Goal: Task Accomplishment & Management: Complete application form

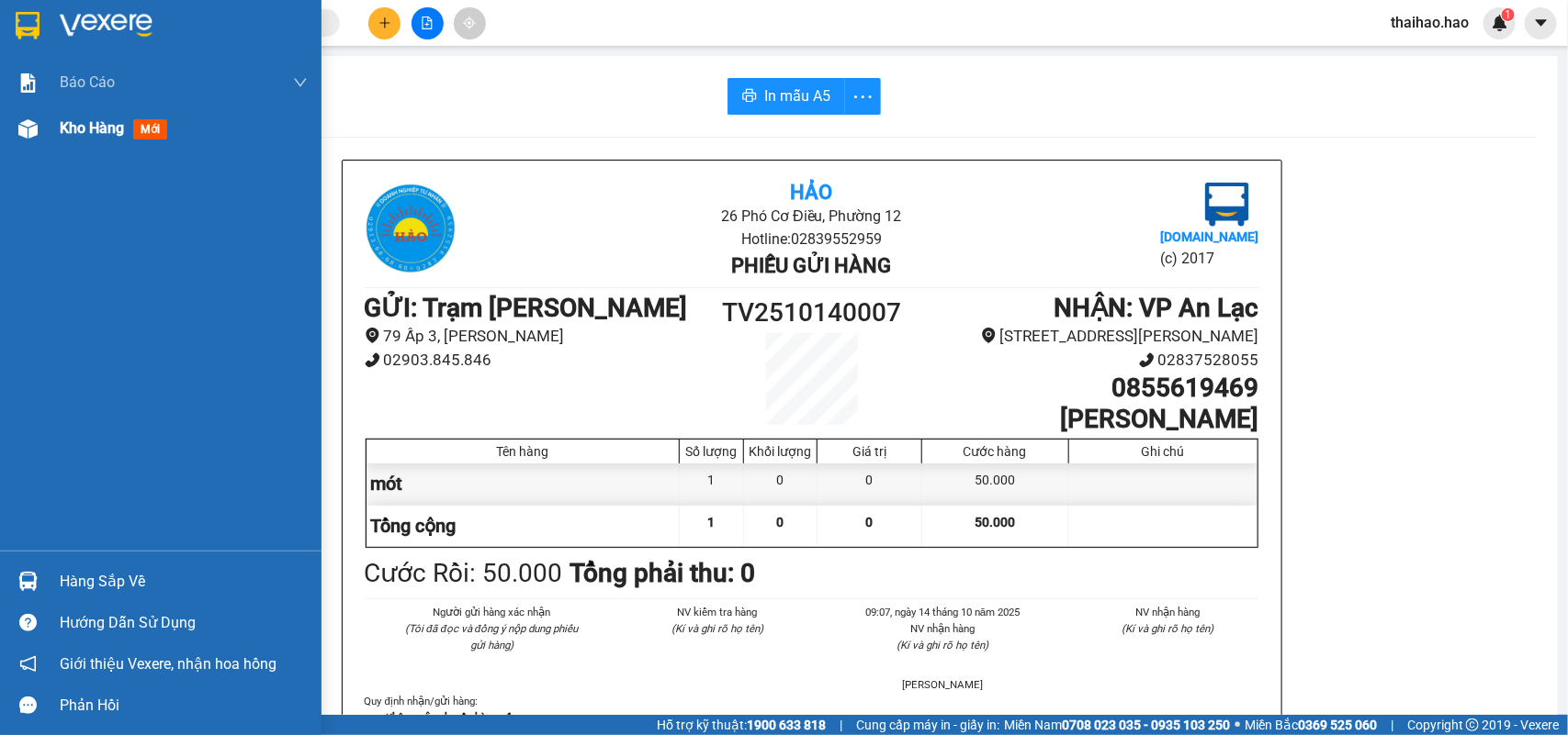
click at [32, 131] on img at bounding box center [27, 128] width 19 height 19
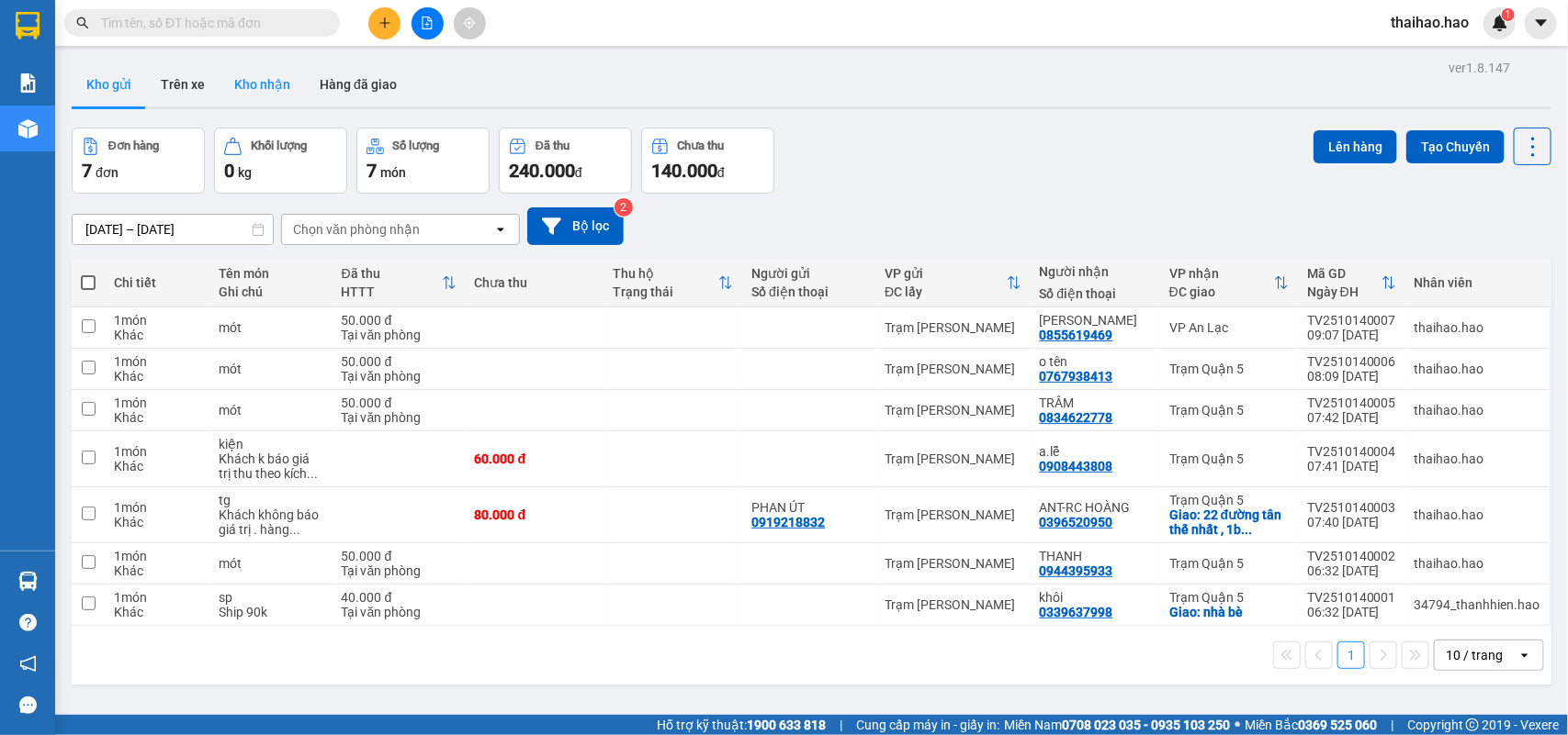
click at [250, 88] on button "Kho nhận" at bounding box center [262, 84] width 85 height 44
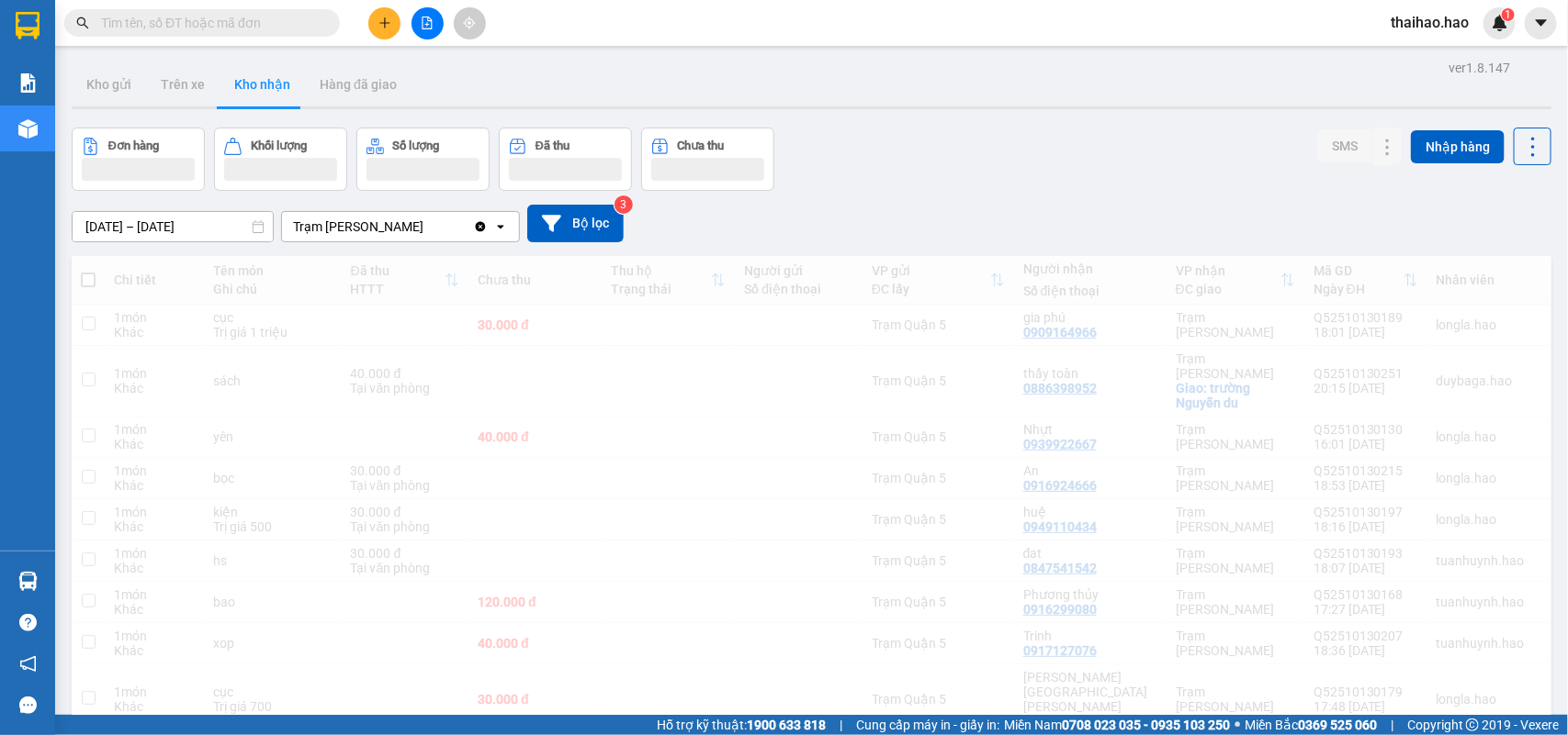
click at [173, 19] on input "text" at bounding box center [209, 23] width 216 height 20
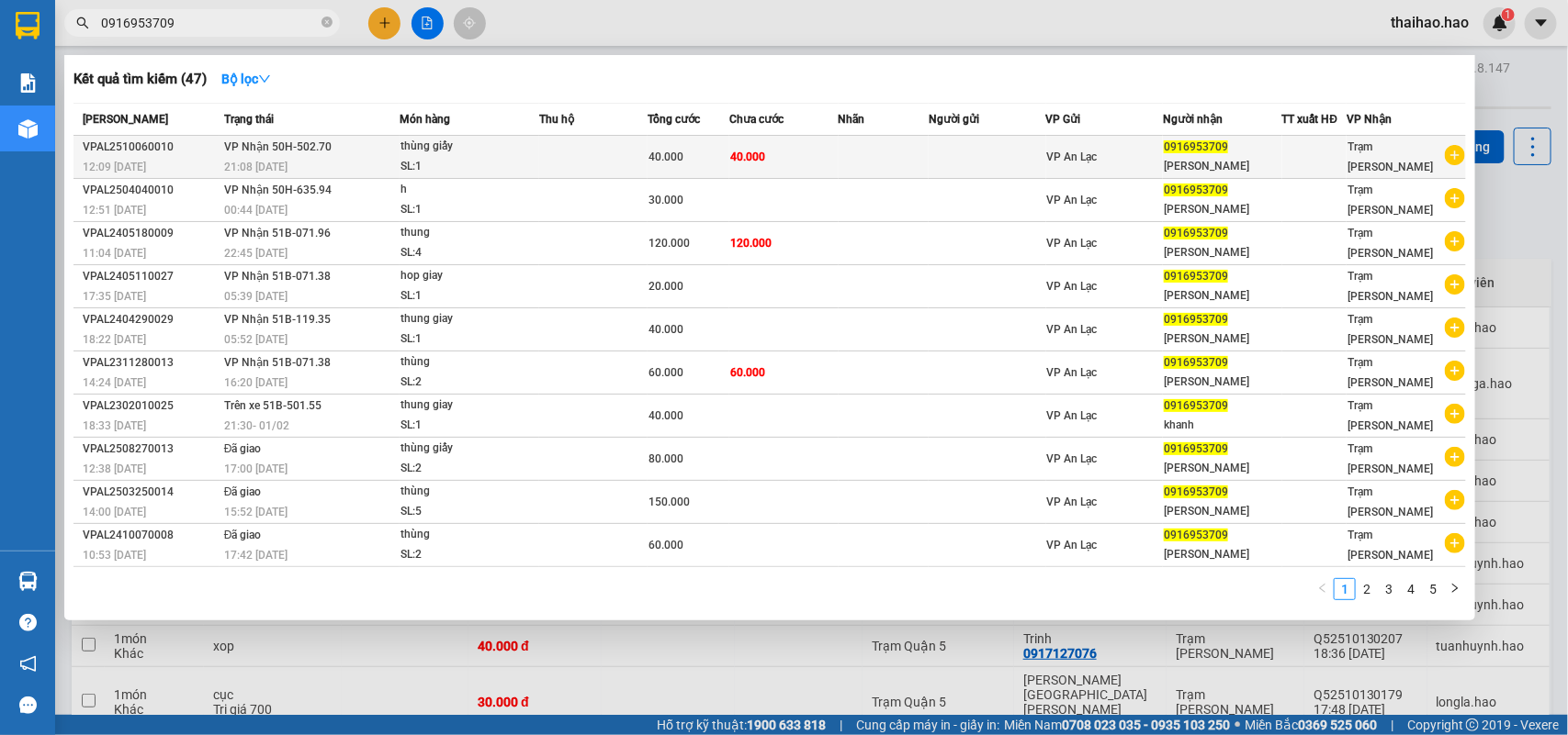
type input "0916953709"
click at [1190, 163] on div "[PERSON_NAME]" at bounding box center [1221, 166] width 116 height 19
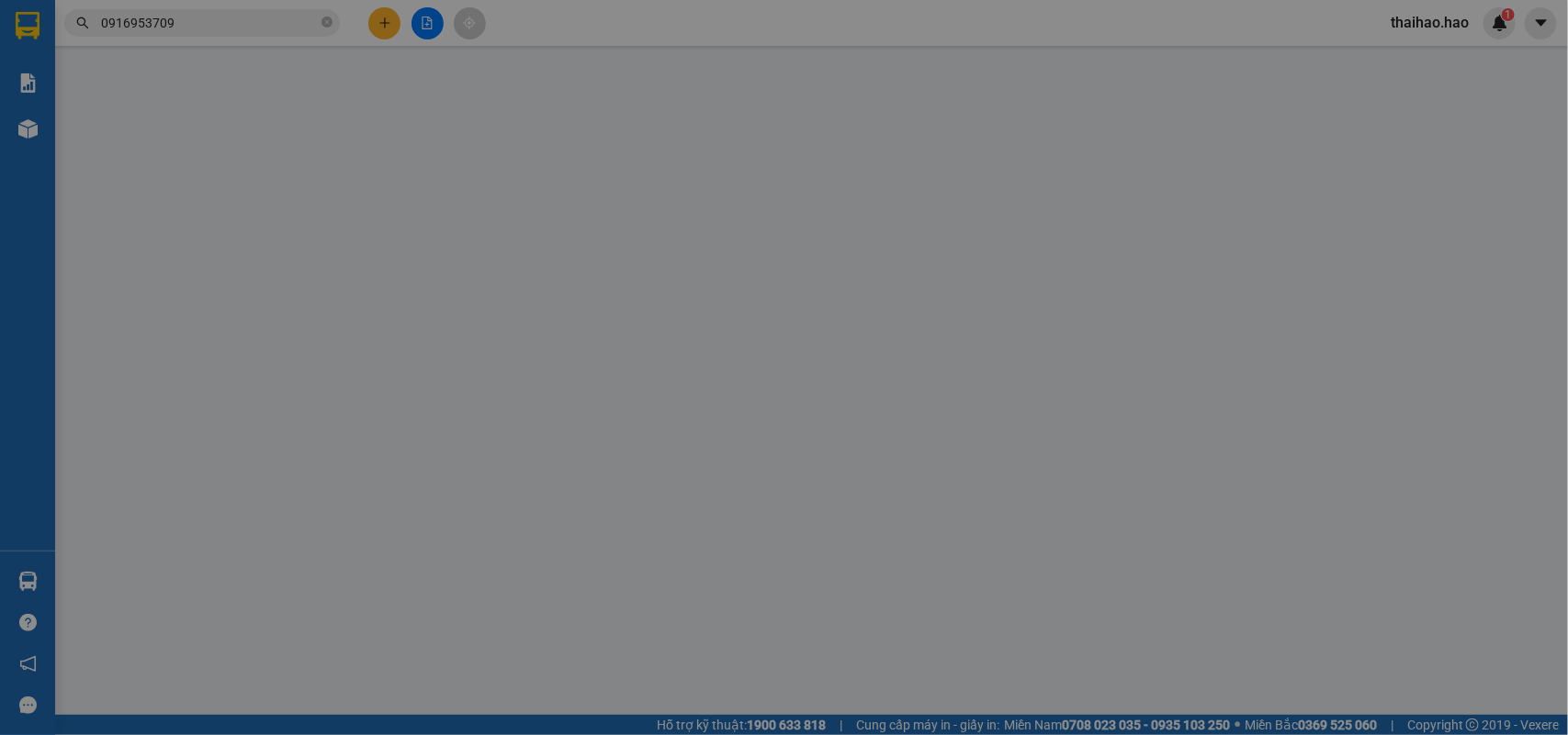
type input "0916953709"
type input "[PERSON_NAME]"
type input "40.000"
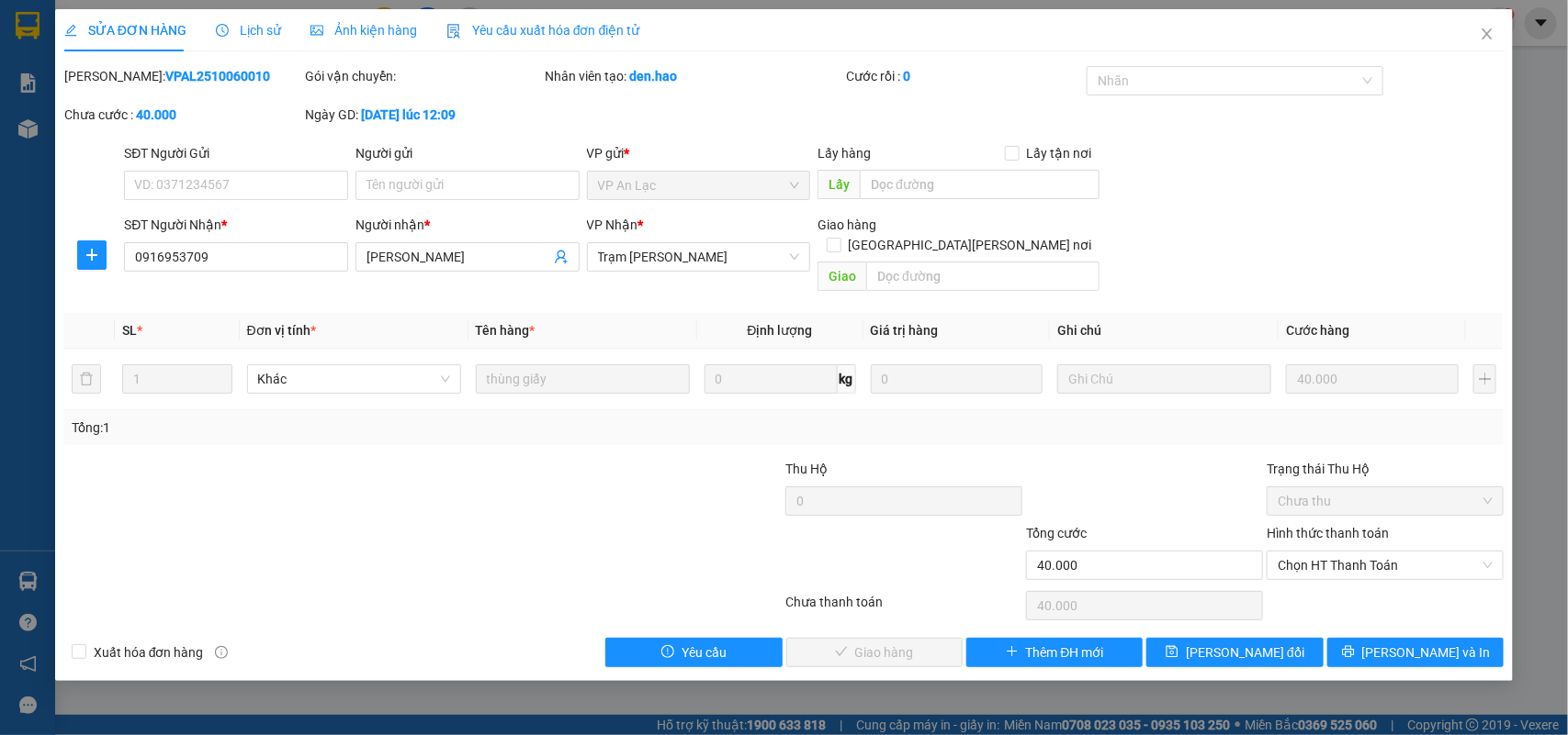
click at [264, 32] on span "Lịch sử" at bounding box center [248, 30] width 65 height 15
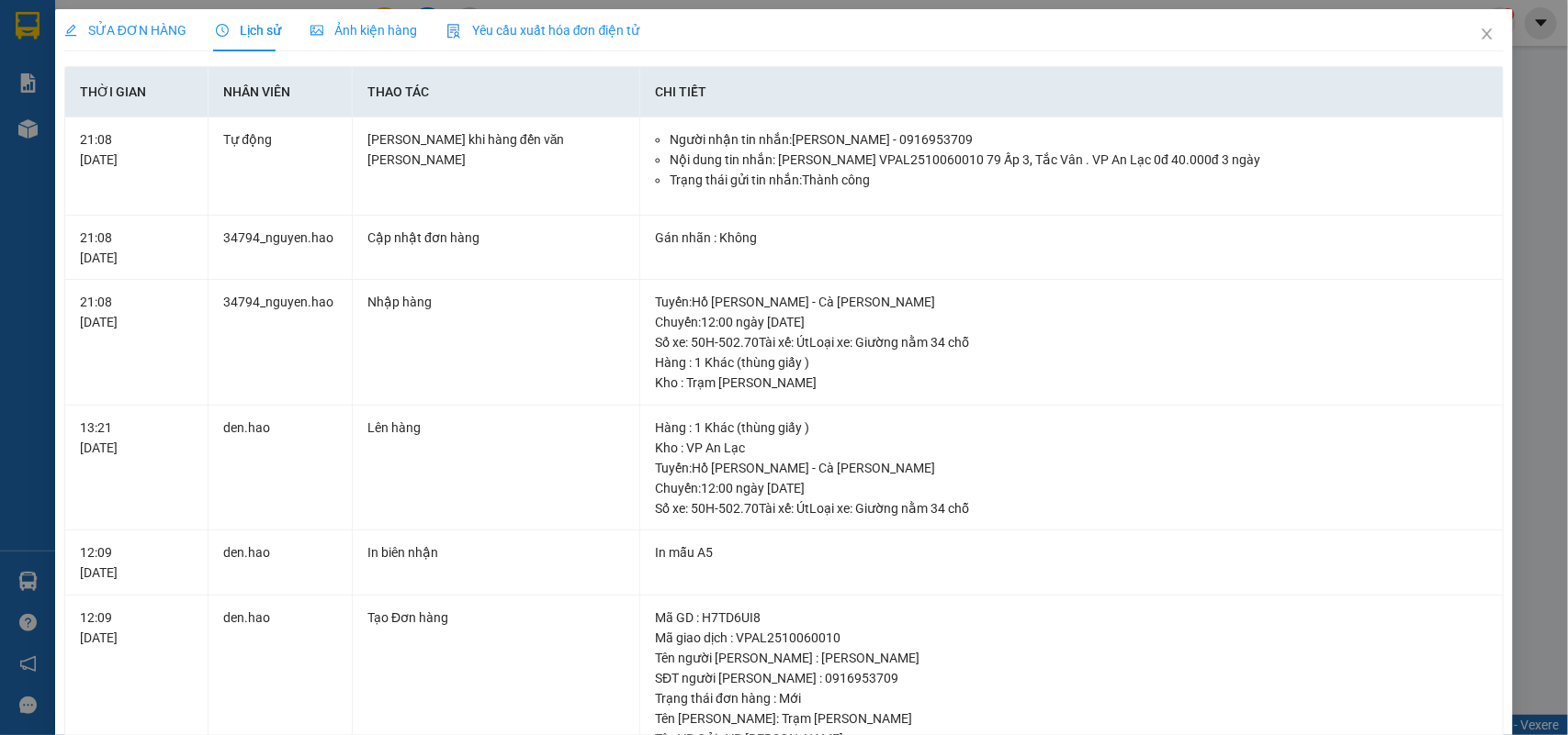
click at [344, 40] on div "Ảnh kiện hàng" at bounding box center [363, 29] width 107 height 20
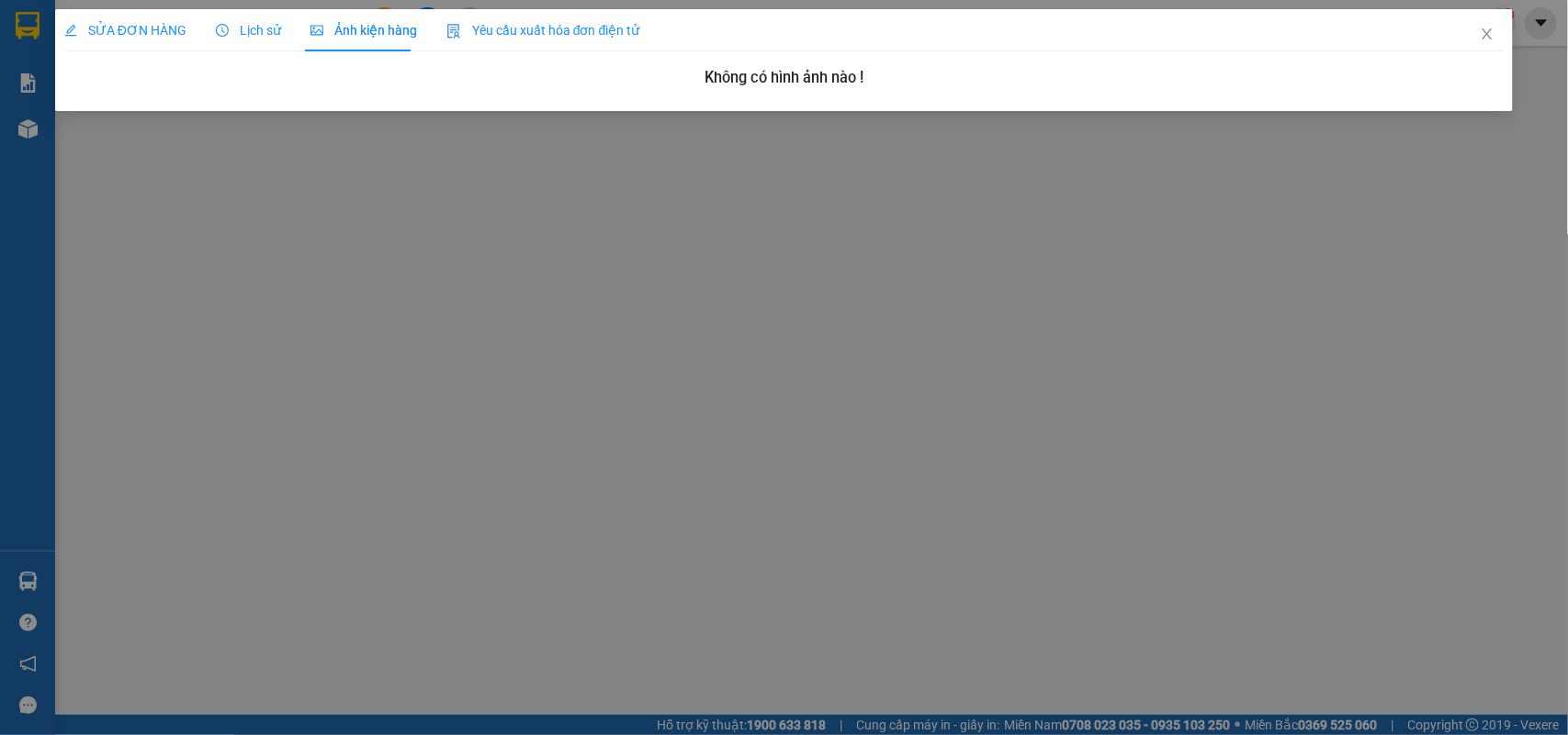
click at [347, 30] on span "Ảnh kiện hàng" at bounding box center [363, 30] width 107 height 15
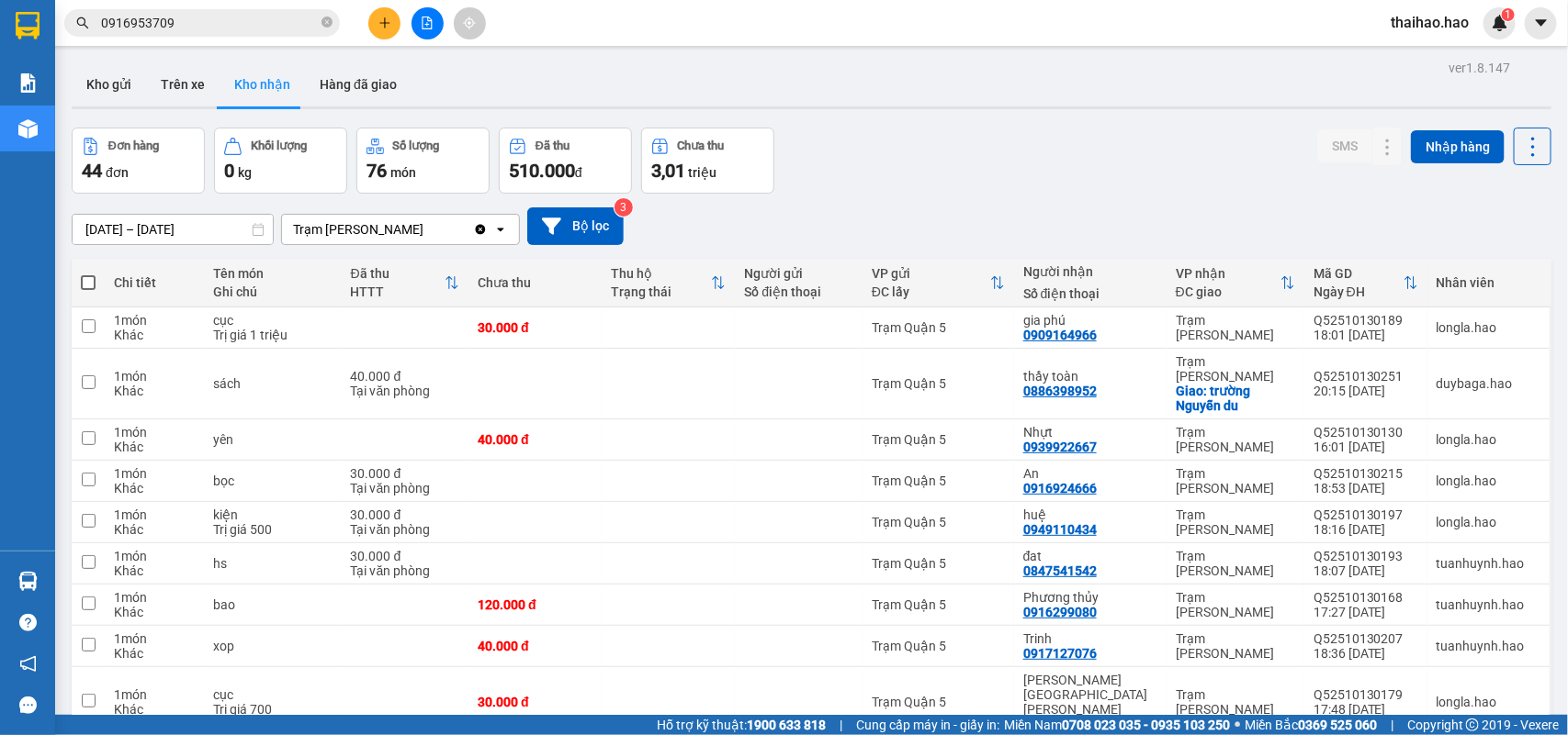
click at [207, 20] on input "0916953709" at bounding box center [209, 23] width 216 height 20
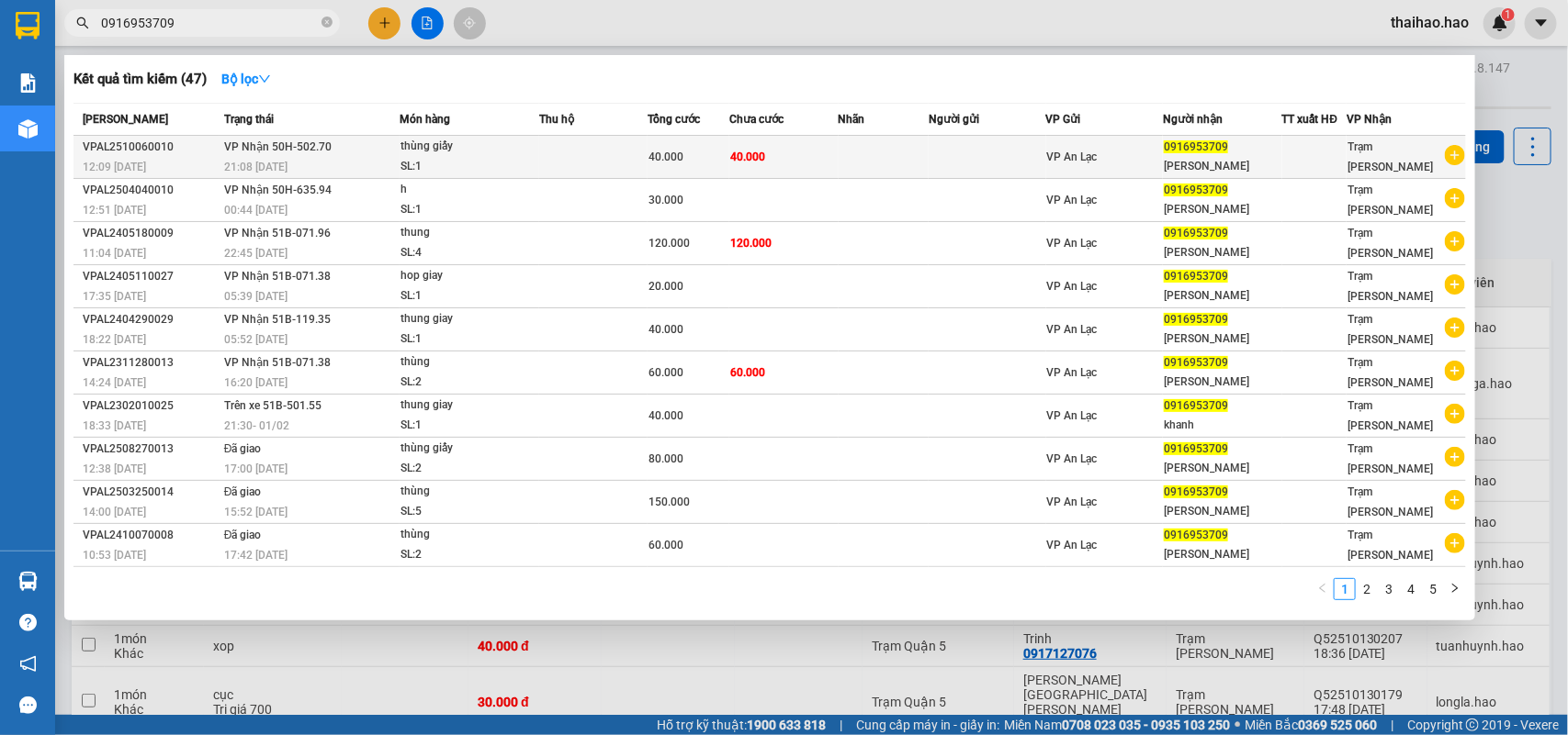
click at [1229, 167] on div "[PERSON_NAME]" at bounding box center [1221, 166] width 116 height 19
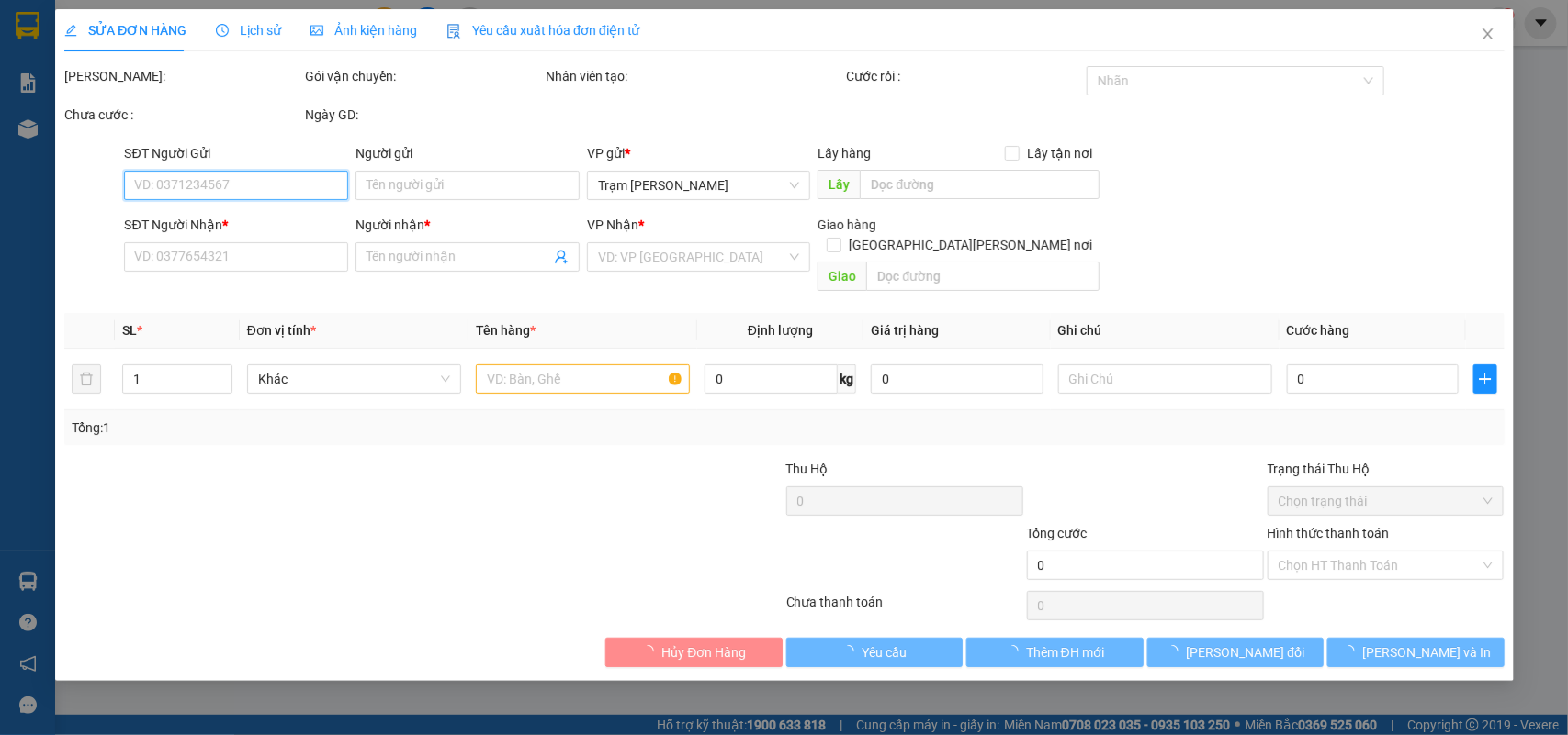
type input "0916953709"
type input "[PERSON_NAME]"
type input "40.000"
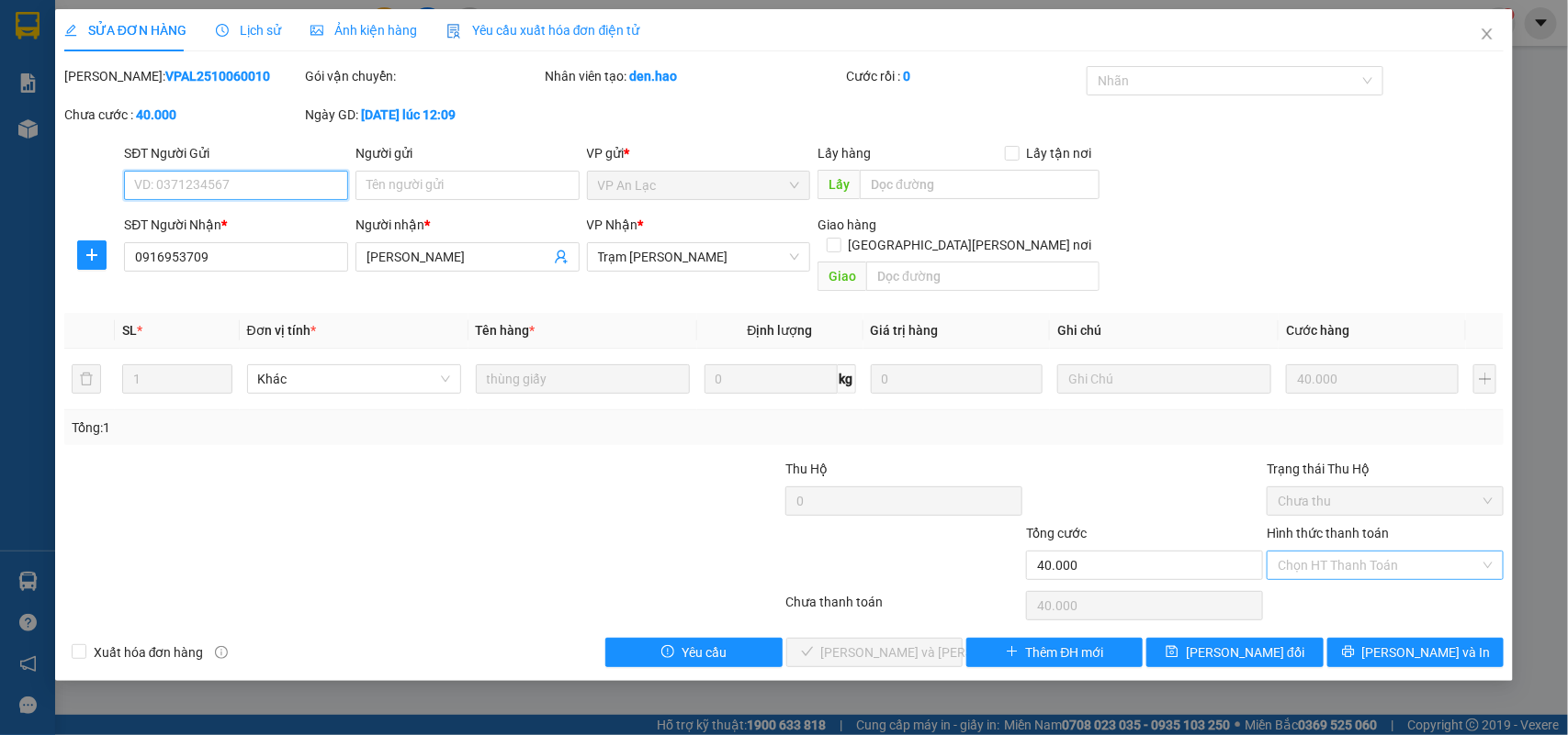
click at [1492, 551] on div "Chọn HT Thanh Toán" at bounding box center [1385, 565] width 237 height 29
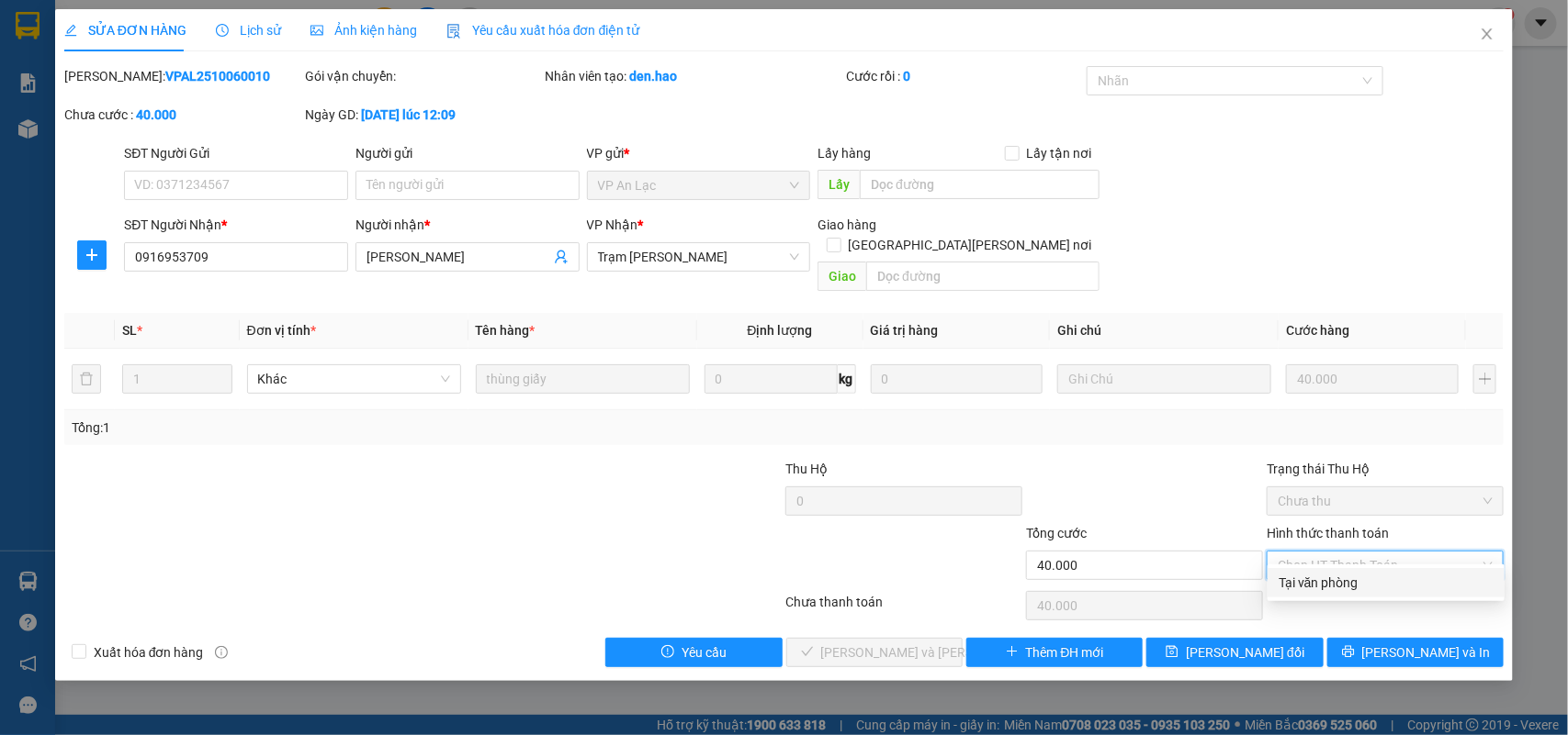
click at [1302, 576] on div "Tại văn phòng" at bounding box center [1386, 582] width 215 height 20
type input "0"
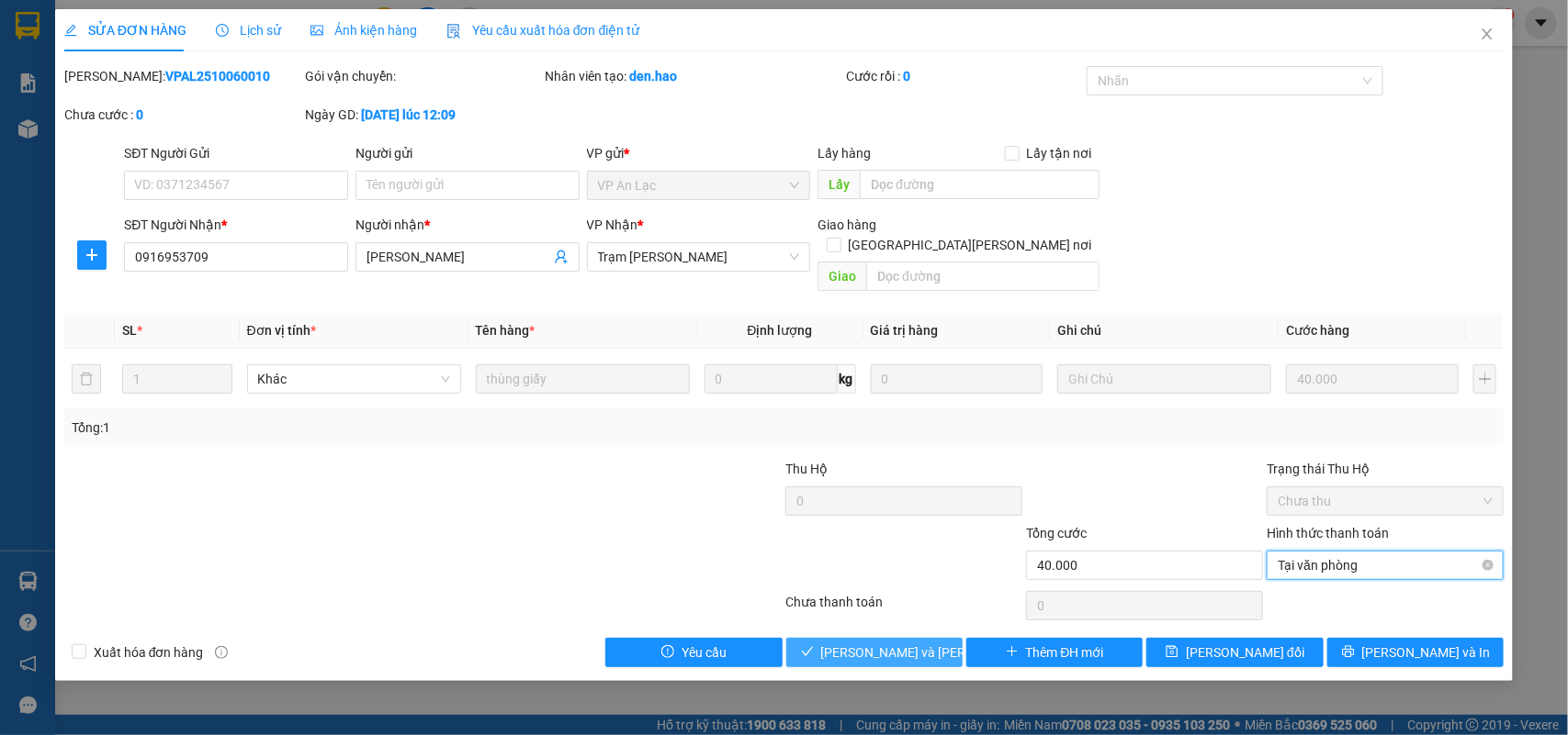
click at [870, 642] on span "[PERSON_NAME] và [PERSON_NAME] hàng" at bounding box center [945, 652] width 248 height 20
